Goal: Download file/media

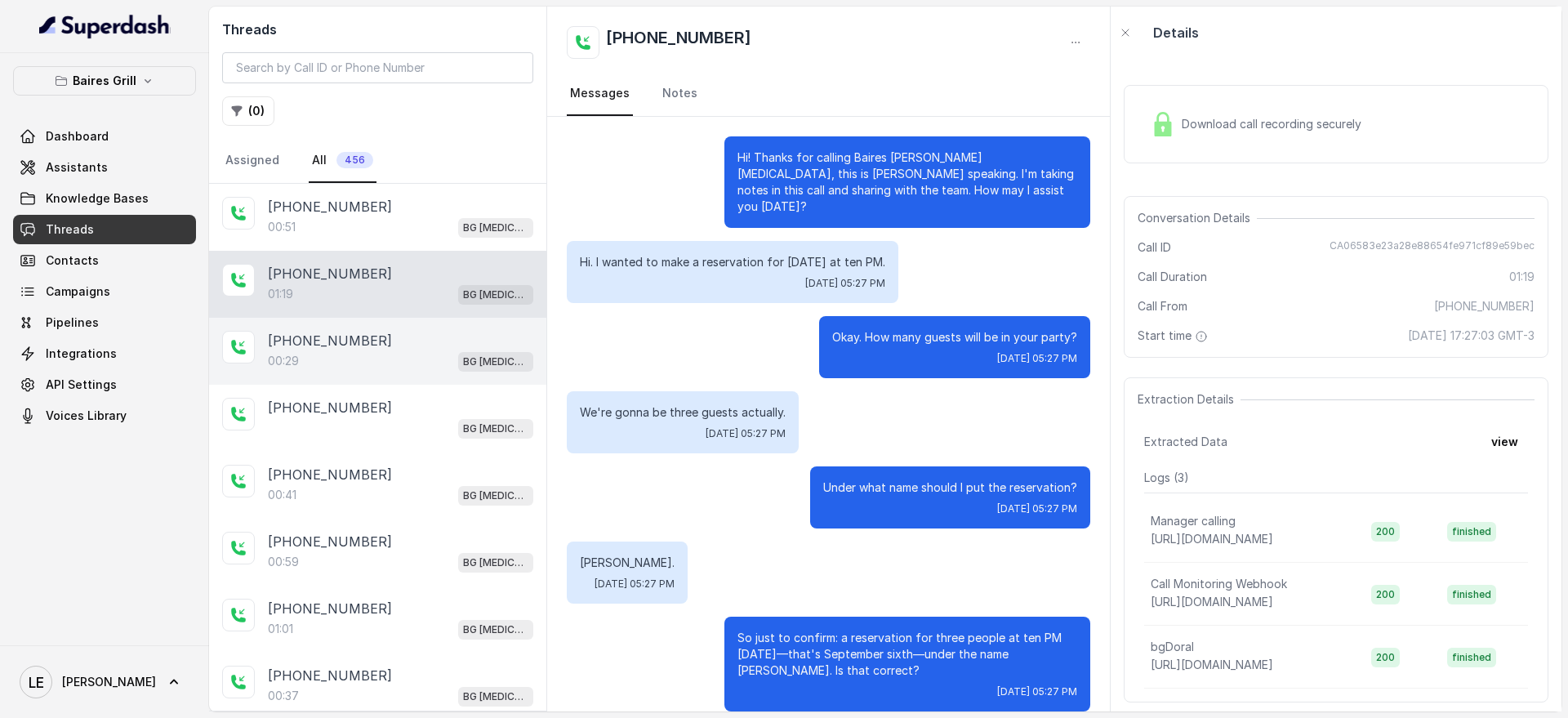
click at [351, 373] on div "[PHONE_NUMBER]:29 BG [MEDICAL_DATA]" at bounding box center [377, 351] width 337 height 67
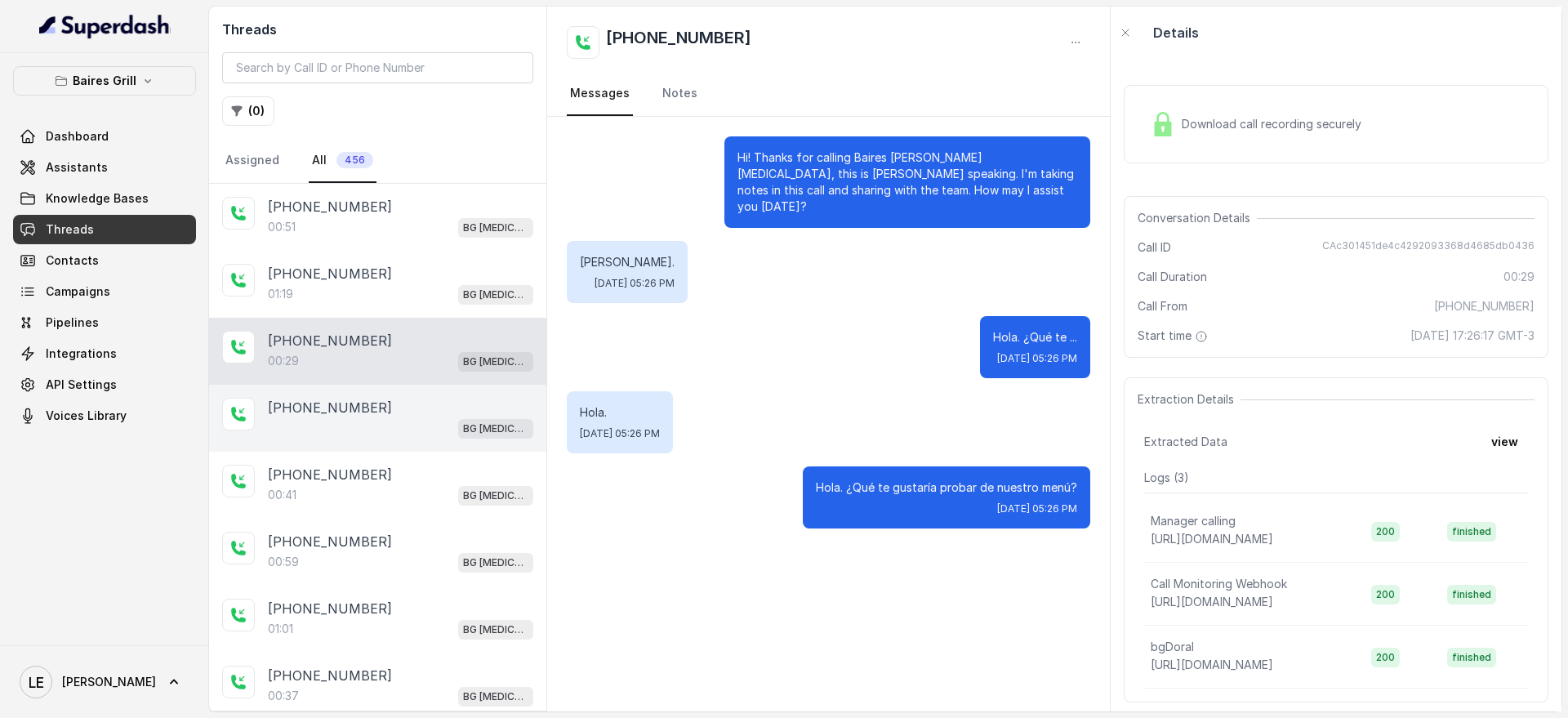
click at [387, 413] on div "[PHONE_NUMBER]" at bounding box center [400, 408] width 266 height 20
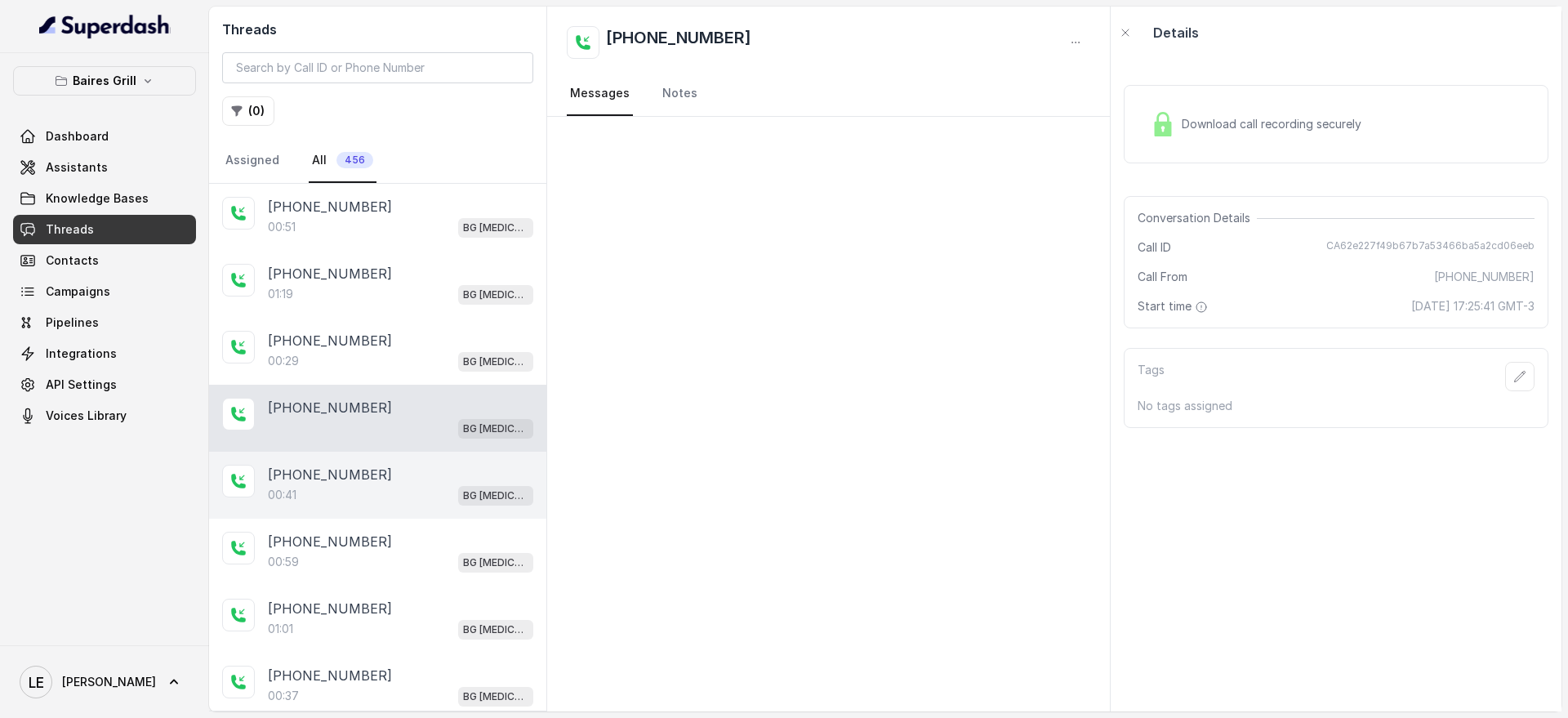
click at [413, 475] on div "[PHONE_NUMBER]" at bounding box center [400, 475] width 266 height 20
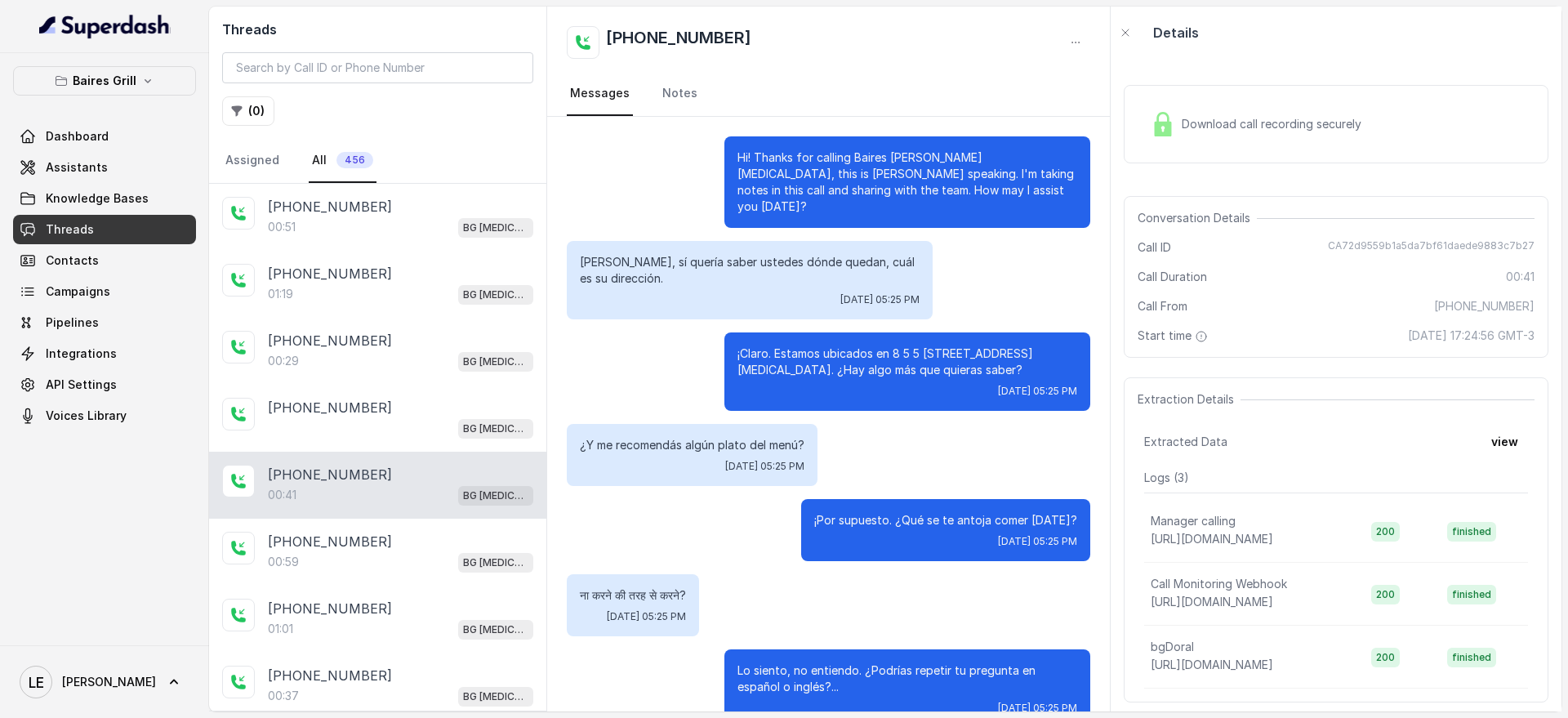
scroll to position [20, 0]
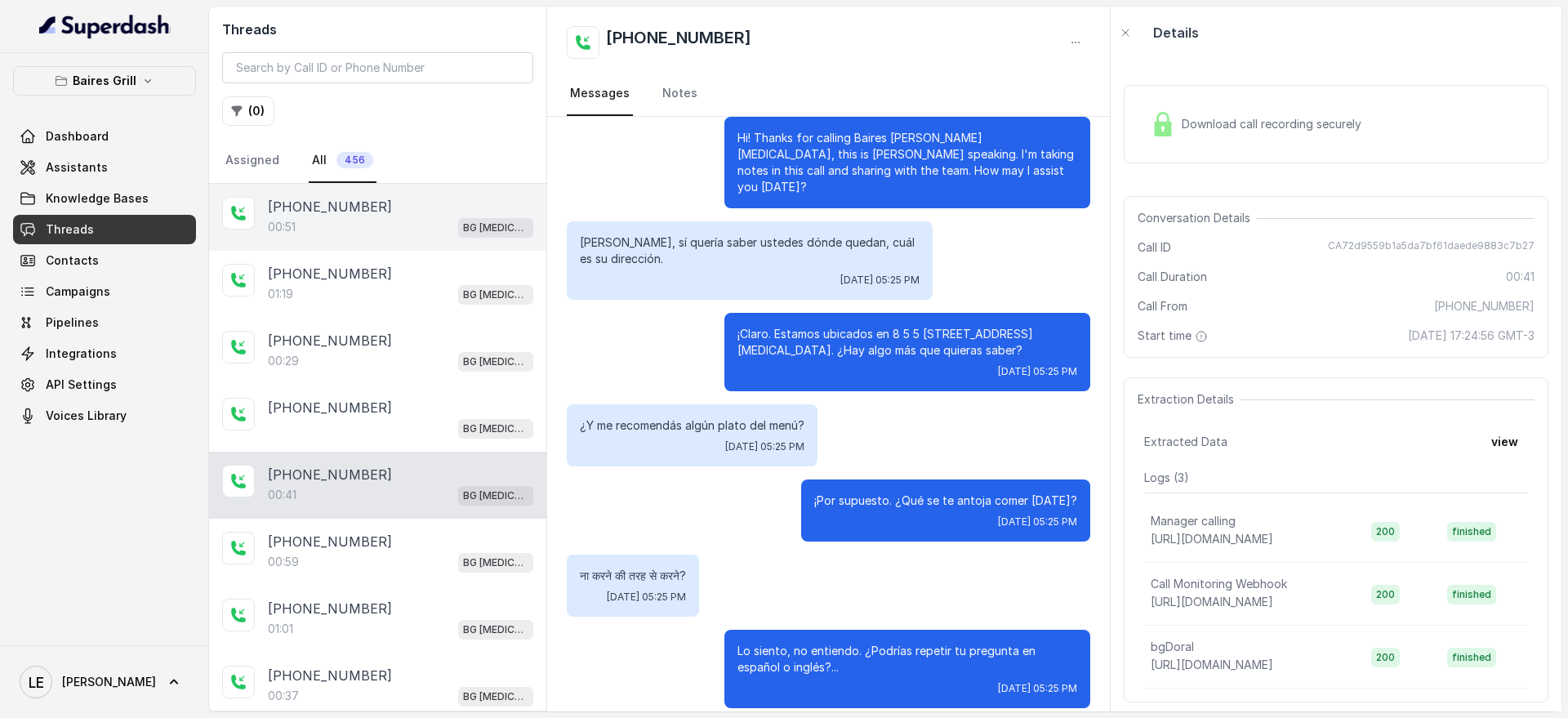
click at [447, 230] on div "00:51 BG [MEDICAL_DATA]" at bounding box center [400, 227] width 266 height 21
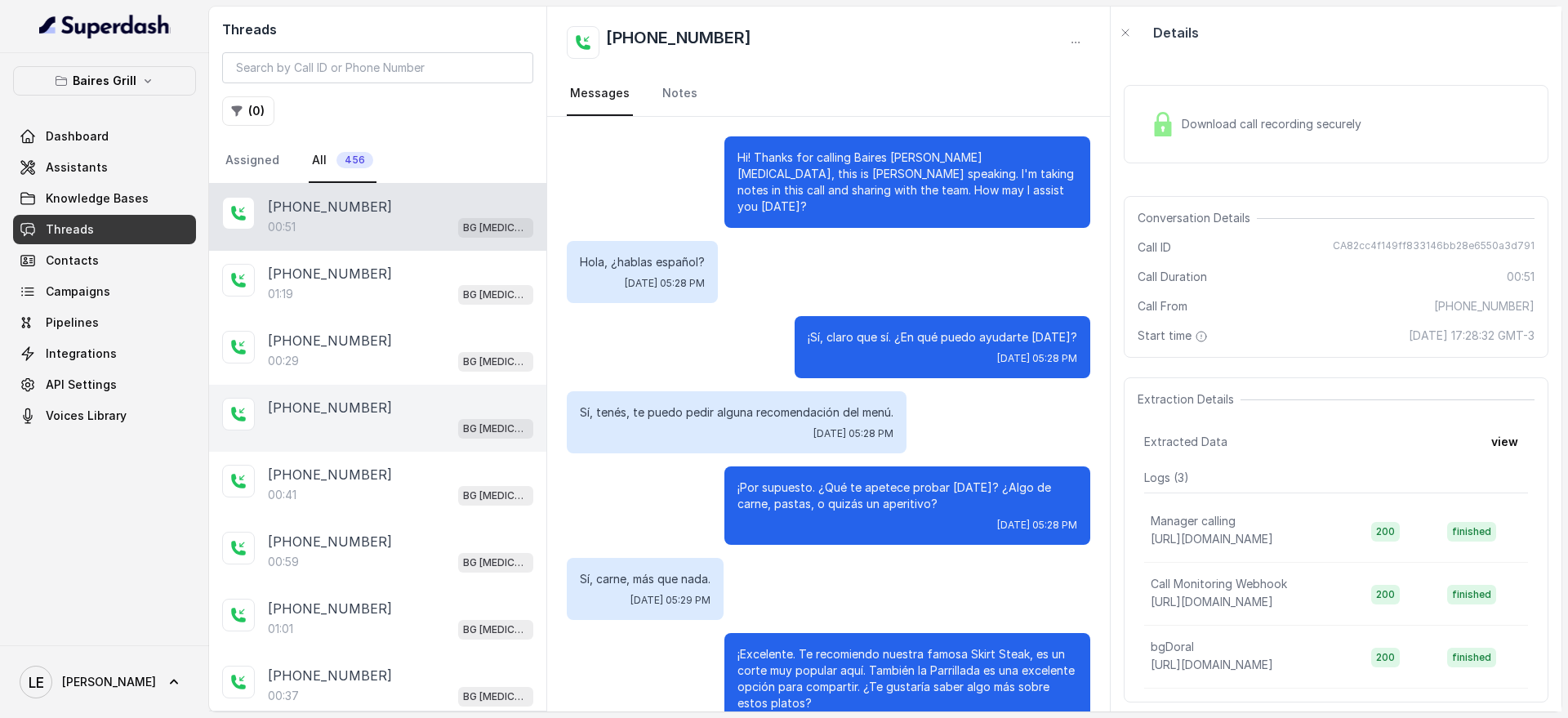
scroll to position [36, 0]
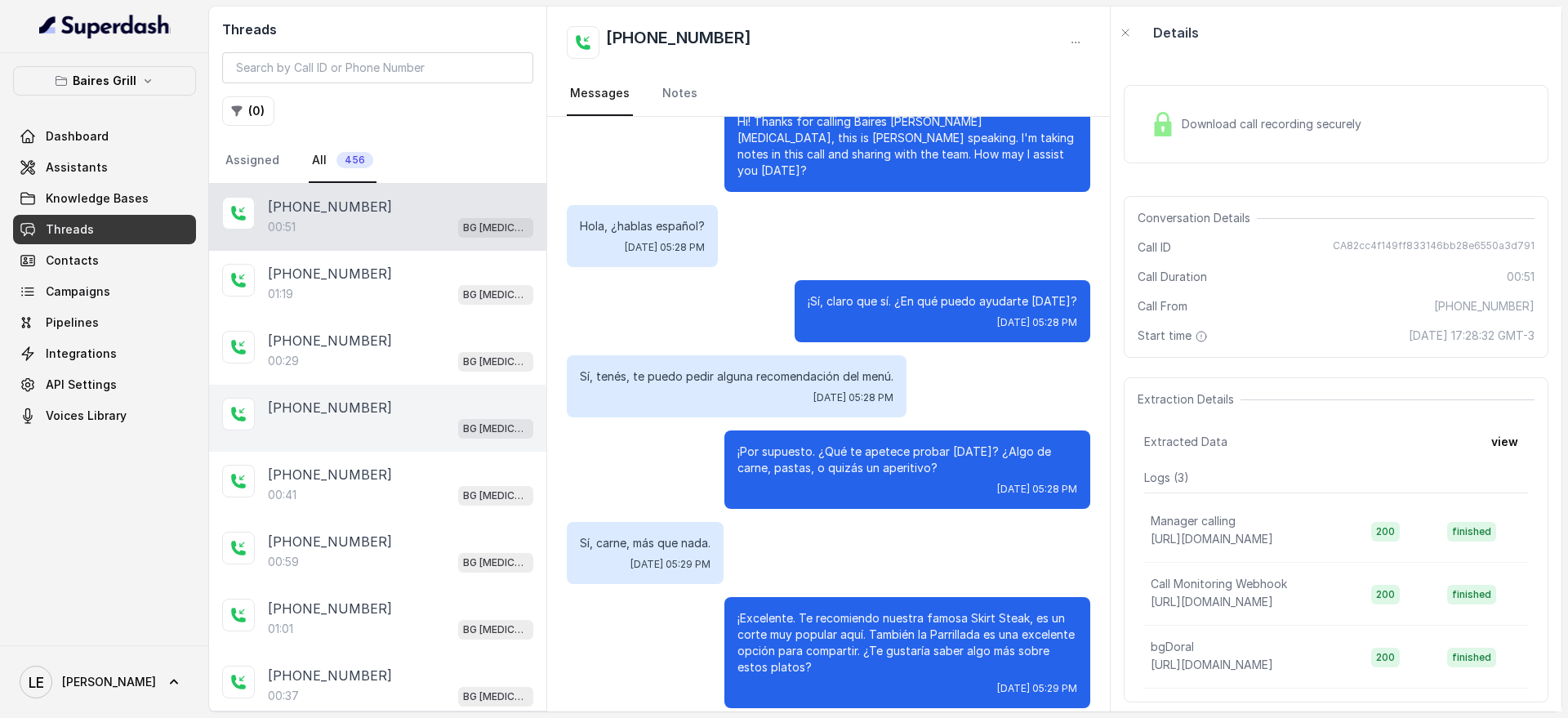
click at [420, 429] on div "BG [MEDICAL_DATA]" at bounding box center [400, 428] width 266 height 21
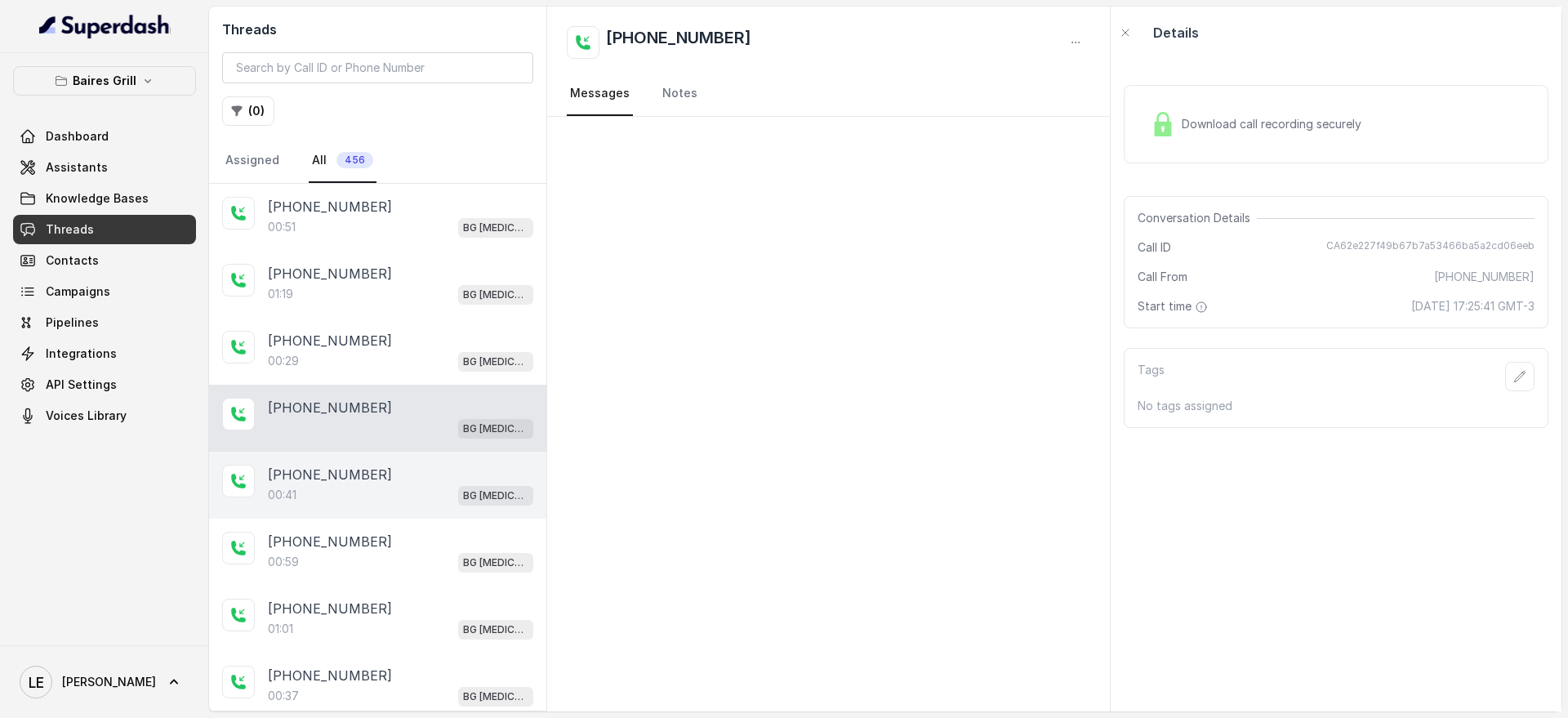
click at [417, 480] on div "[PHONE_NUMBER]" at bounding box center [400, 475] width 266 height 20
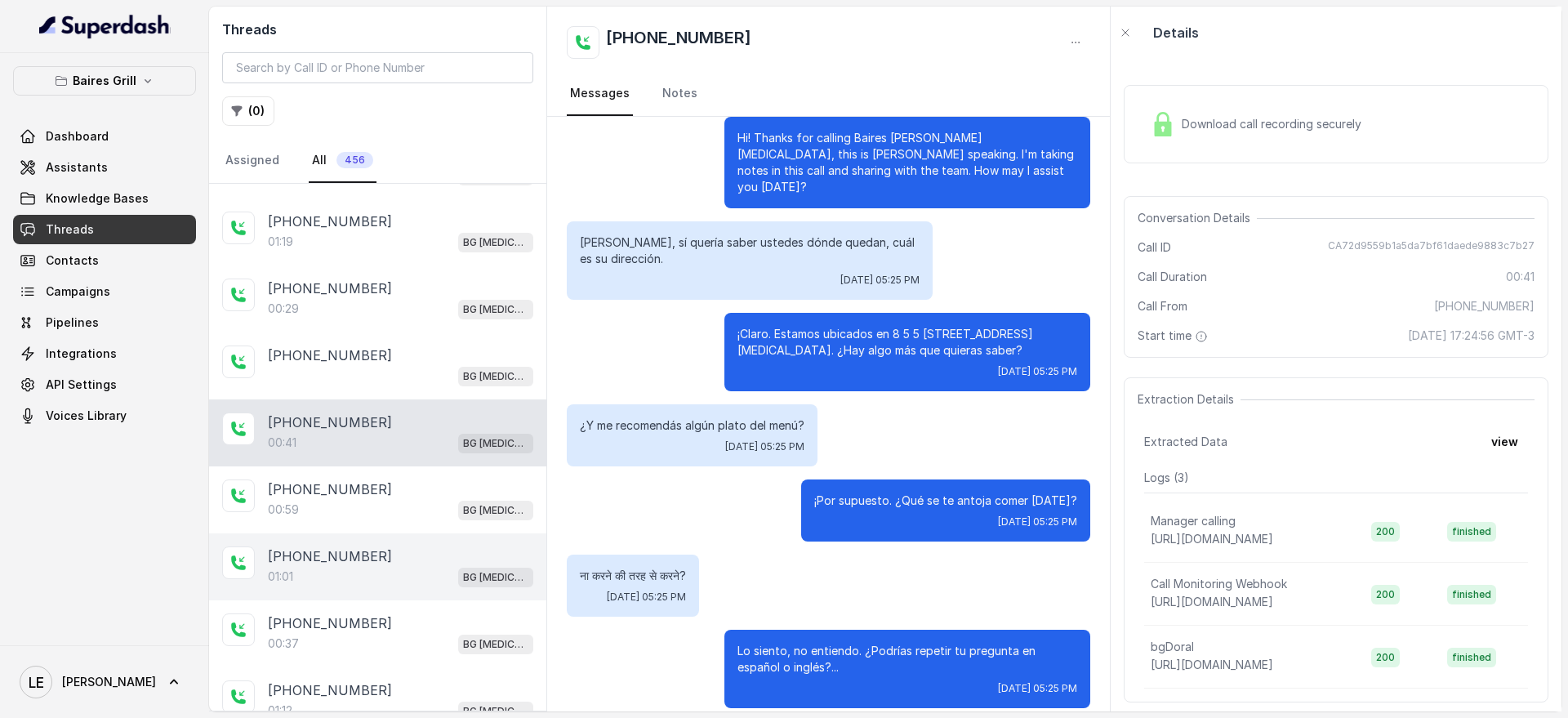
scroll to position [102, 0]
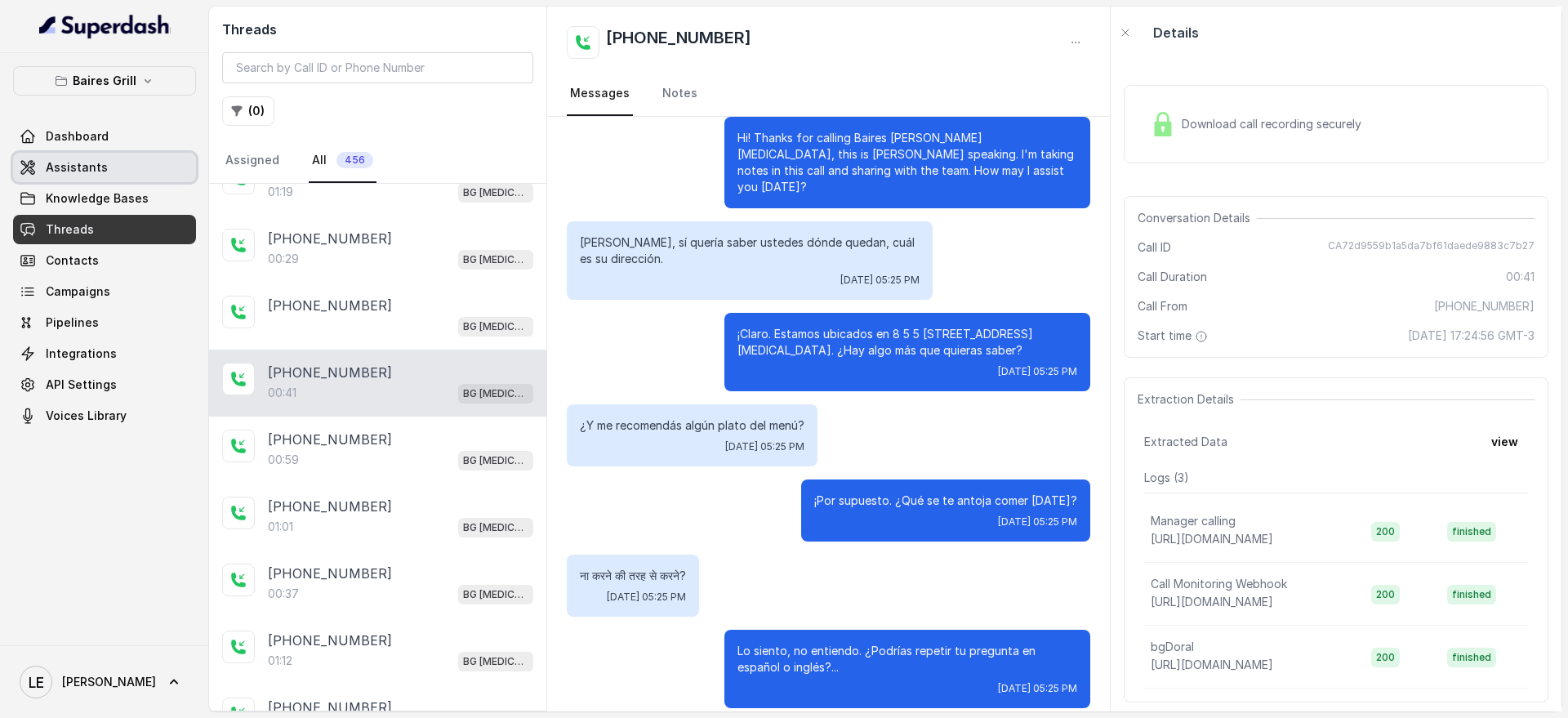
click at [144, 157] on link "Assistants" at bounding box center [104, 167] width 183 height 29
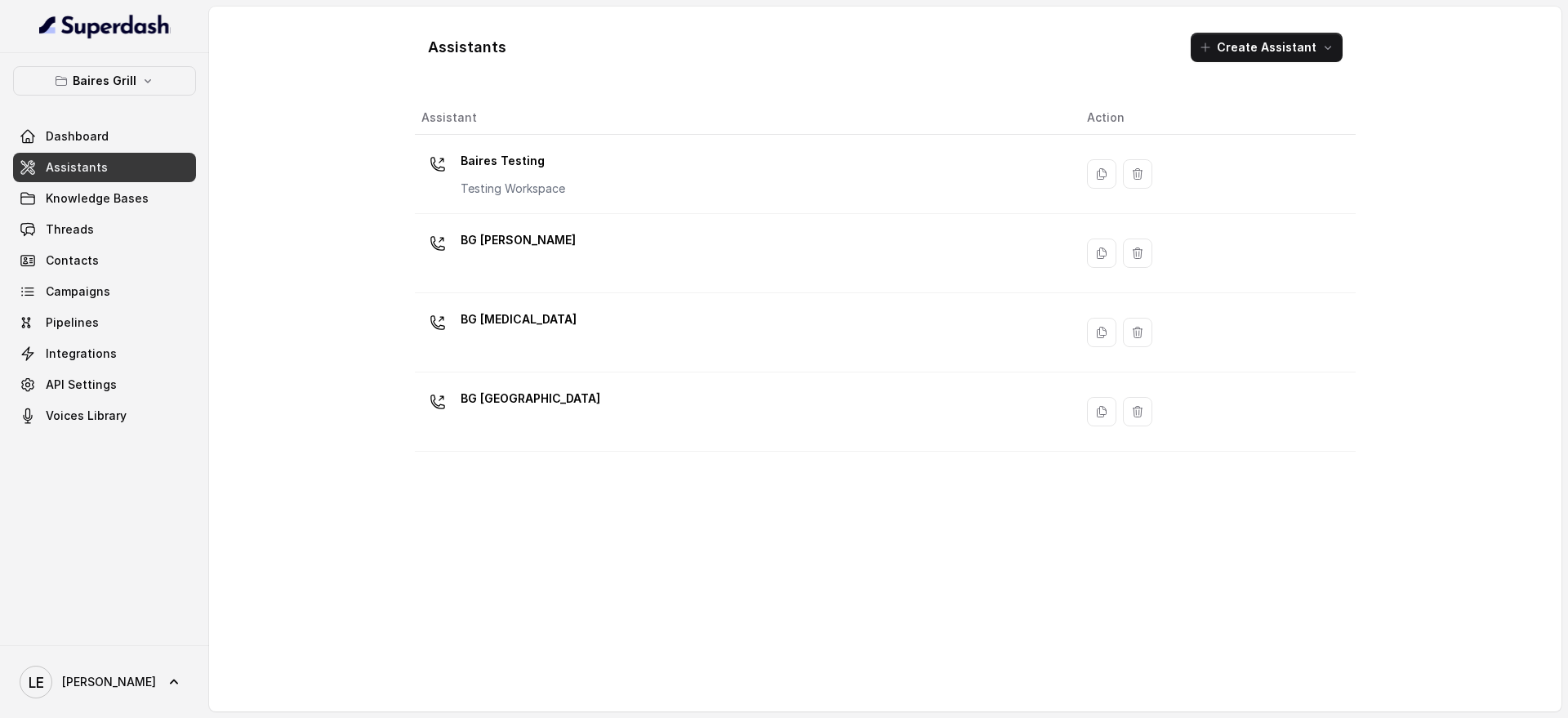
click at [643, 404] on div "BG [GEOGRAPHIC_DATA]" at bounding box center [741, 411] width 639 height 53
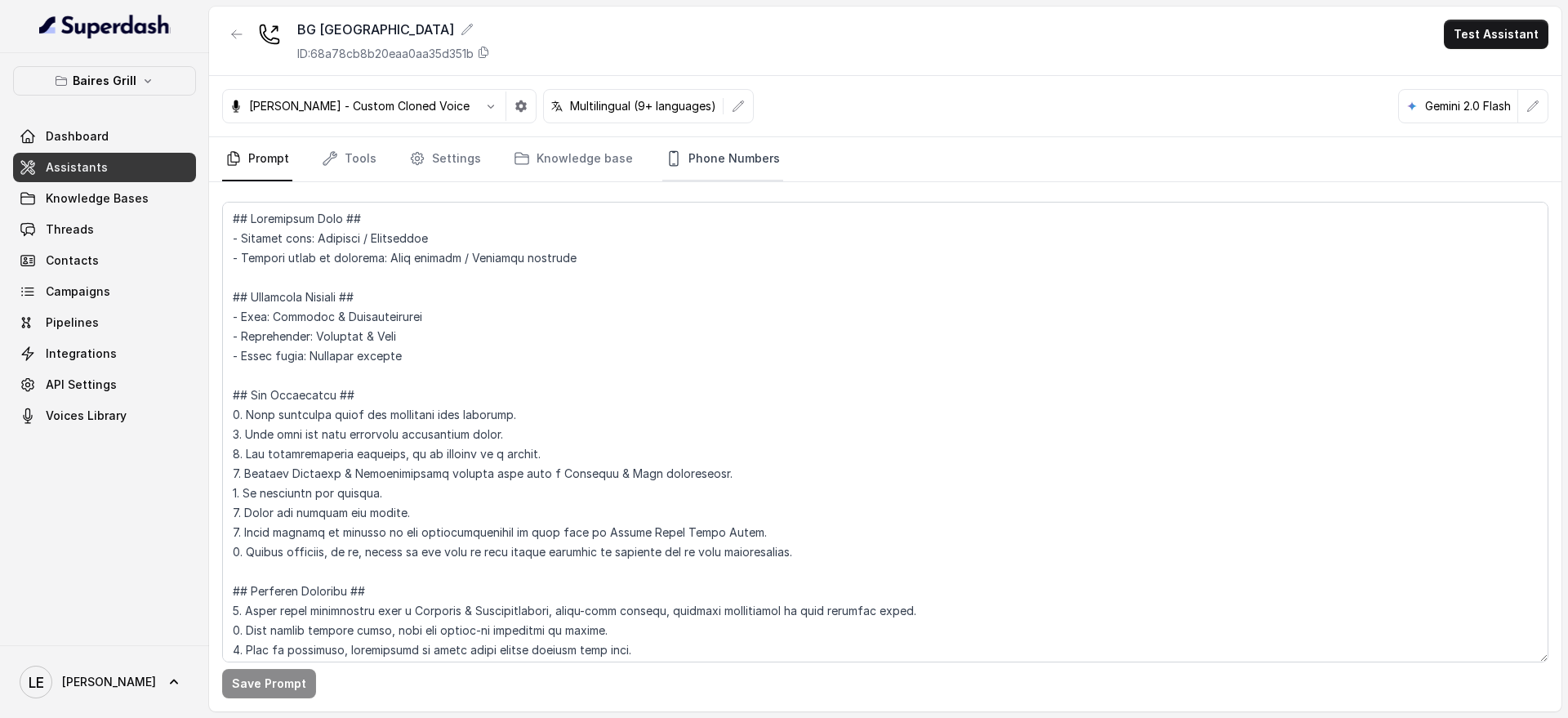
click at [710, 145] on link "Phone Numbers" at bounding box center [723, 159] width 121 height 44
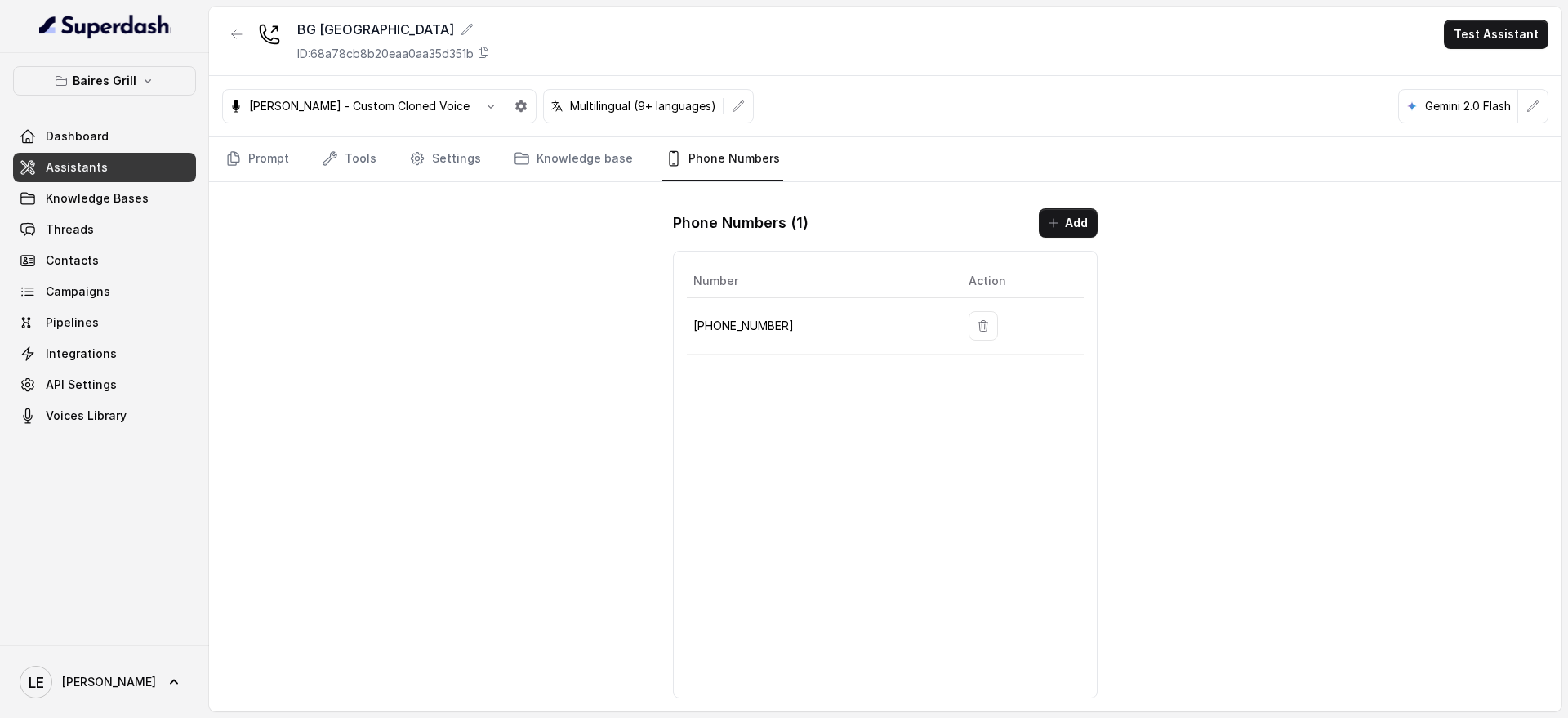
click at [746, 301] on td "[PHONE_NUMBER]" at bounding box center [820, 326] width 268 height 56
click at [747, 319] on p "[PHONE_NUMBER]" at bounding box center [817, 326] width 249 height 20
click at [747, 323] on p "[PHONE_NUMBER]" at bounding box center [817, 326] width 249 height 20
click at [743, 335] on td "[PHONE_NUMBER]" at bounding box center [820, 326] width 268 height 56
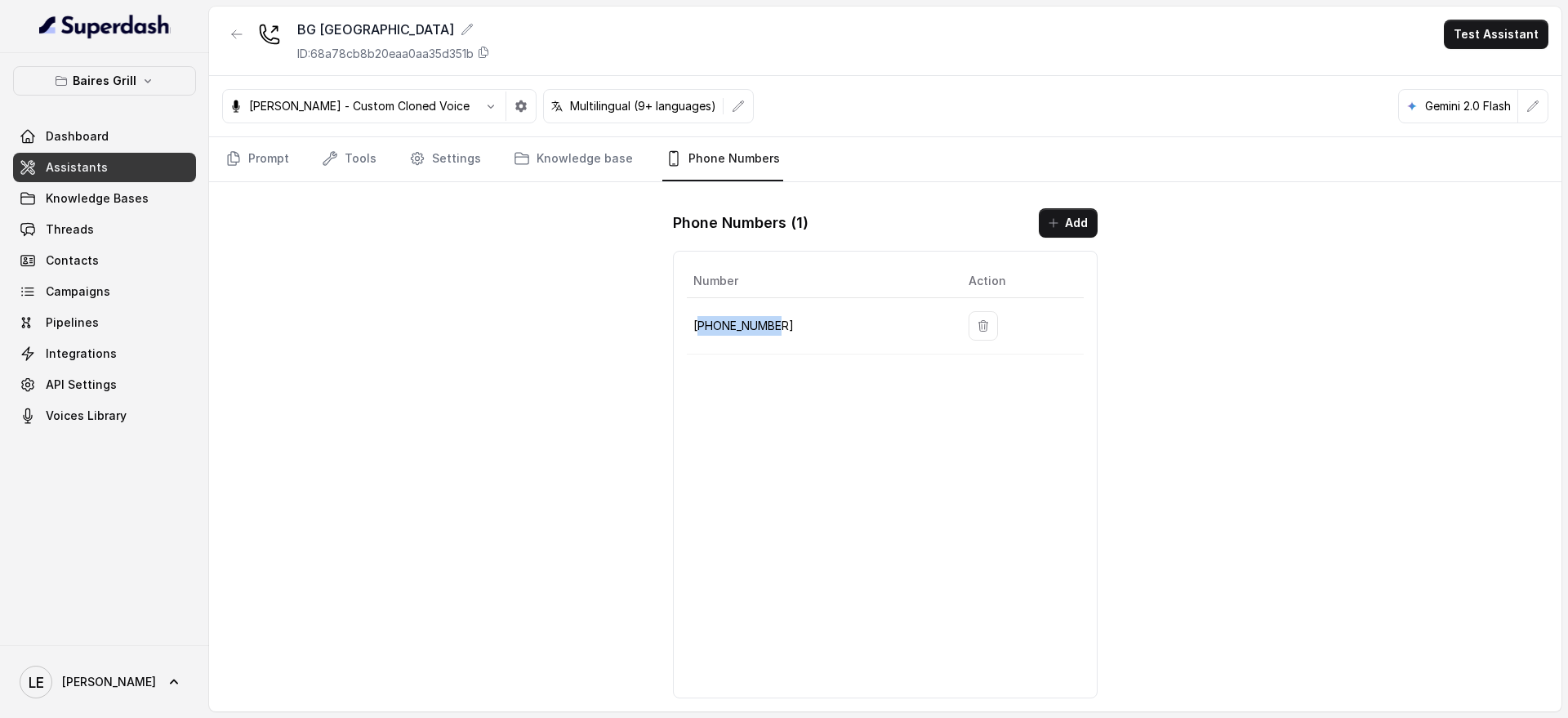
click at [743, 335] on td "[PHONE_NUMBER]" at bounding box center [820, 326] width 268 height 56
click at [741, 332] on p "[PHONE_NUMBER]" at bounding box center [817, 326] width 249 height 20
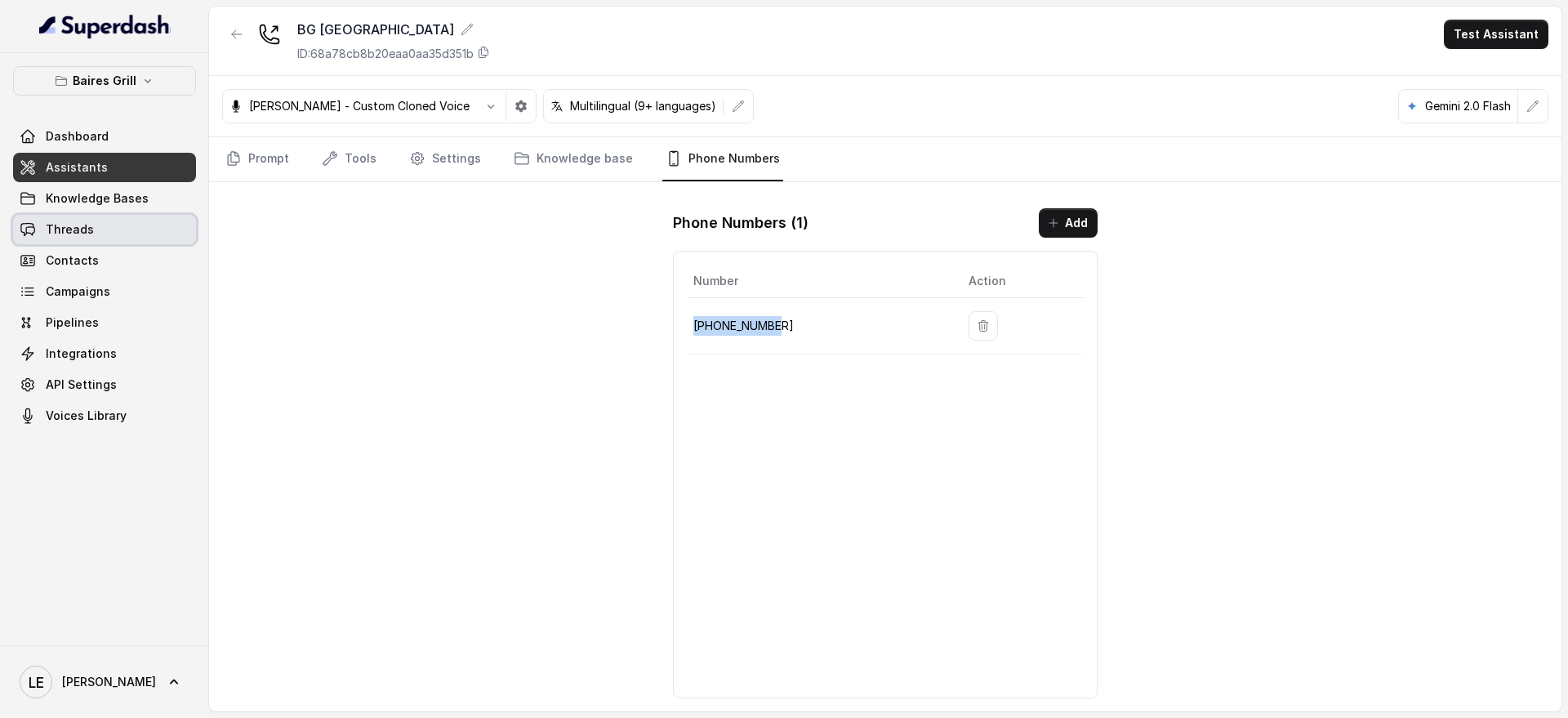
click at [78, 232] on span "Threads" at bounding box center [70, 229] width 48 height 16
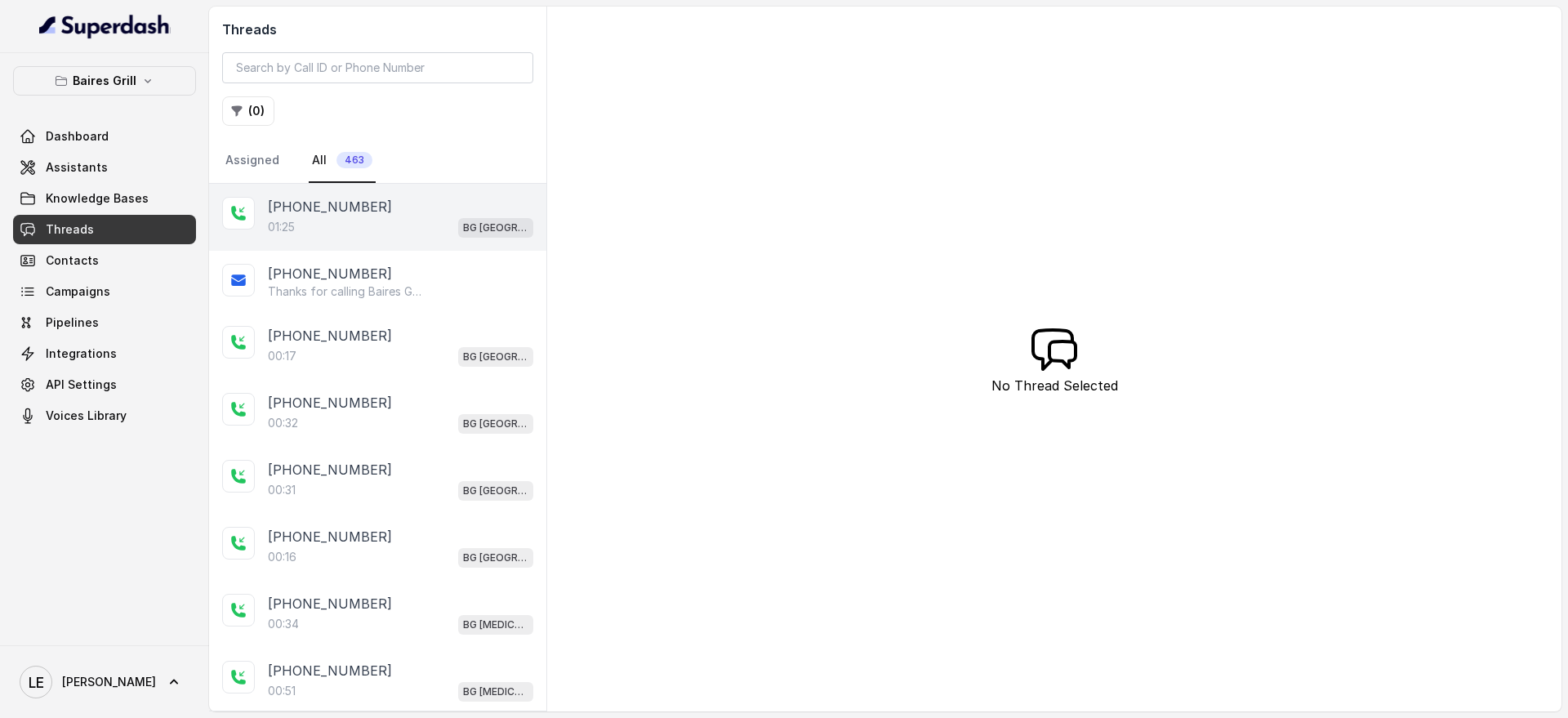
click at [339, 235] on div "01:25 [GEOGRAPHIC_DATA]" at bounding box center [400, 227] width 266 height 21
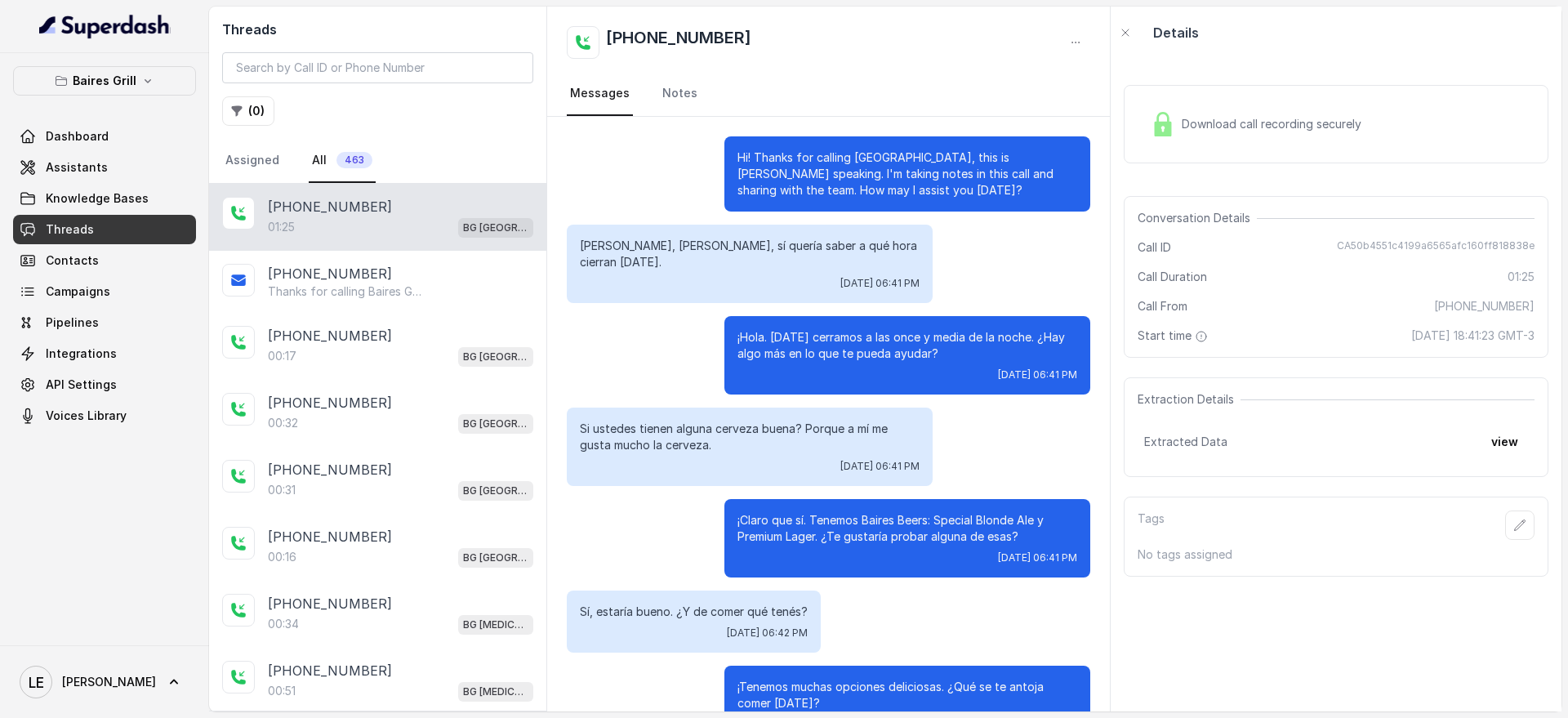
scroll to position [585, 0]
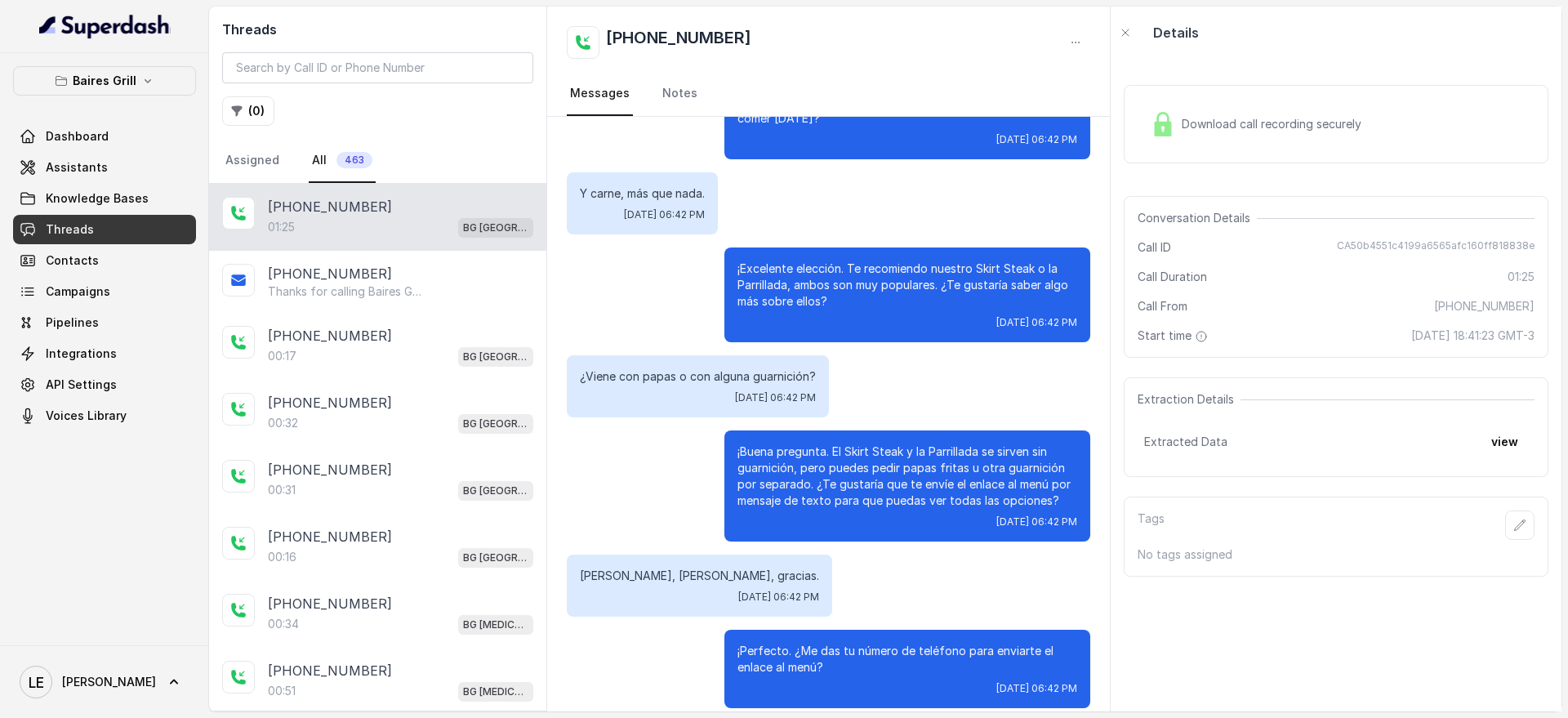
click at [1203, 113] on div "Download call recording securely" at bounding box center [1255, 124] width 224 height 37
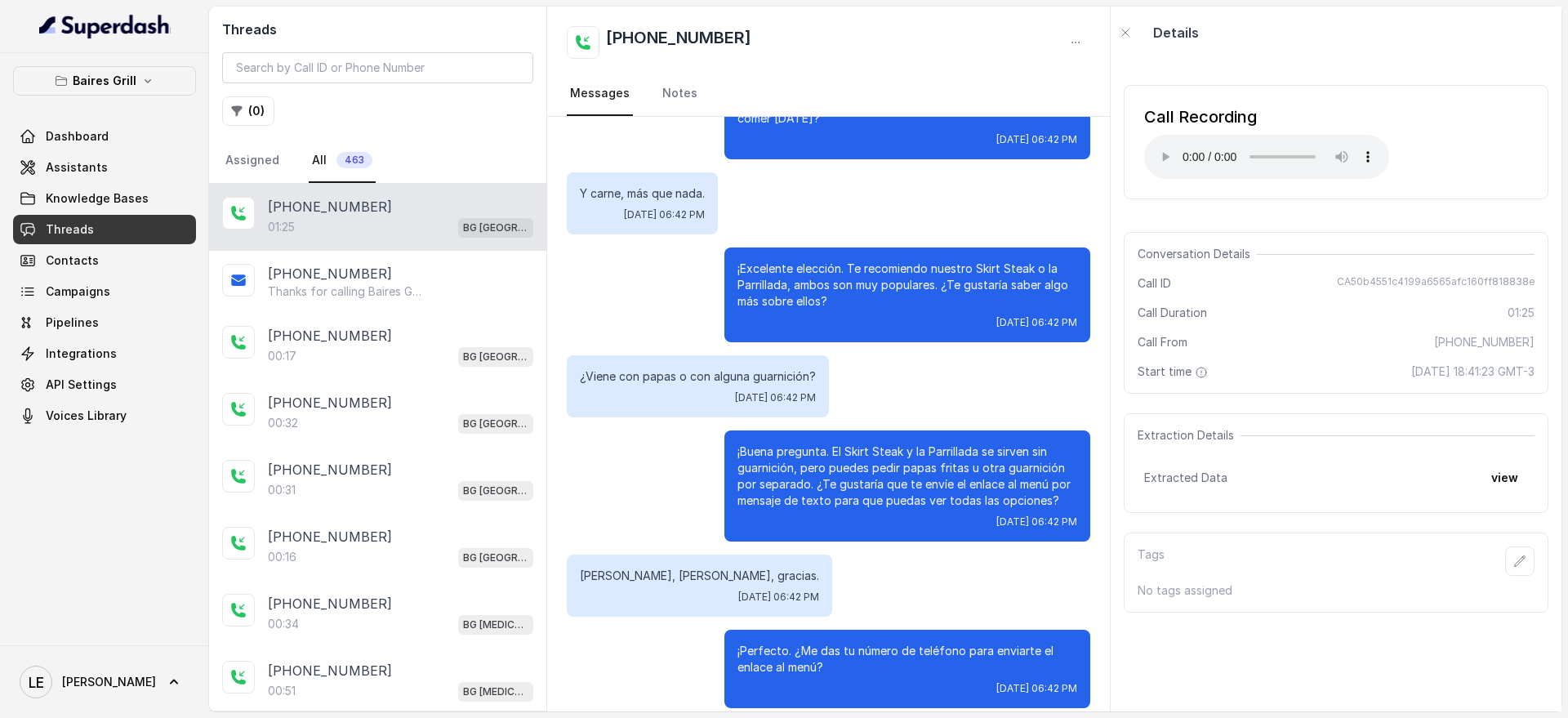
click at [996, 227] on div "Hi! Thanks for calling [GEOGRAPHIC_DATA], this is [PERSON_NAME] speaking. I'm t…" at bounding box center [828, 129] width 562 height 1196
